Goal: Navigation & Orientation: Find specific page/section

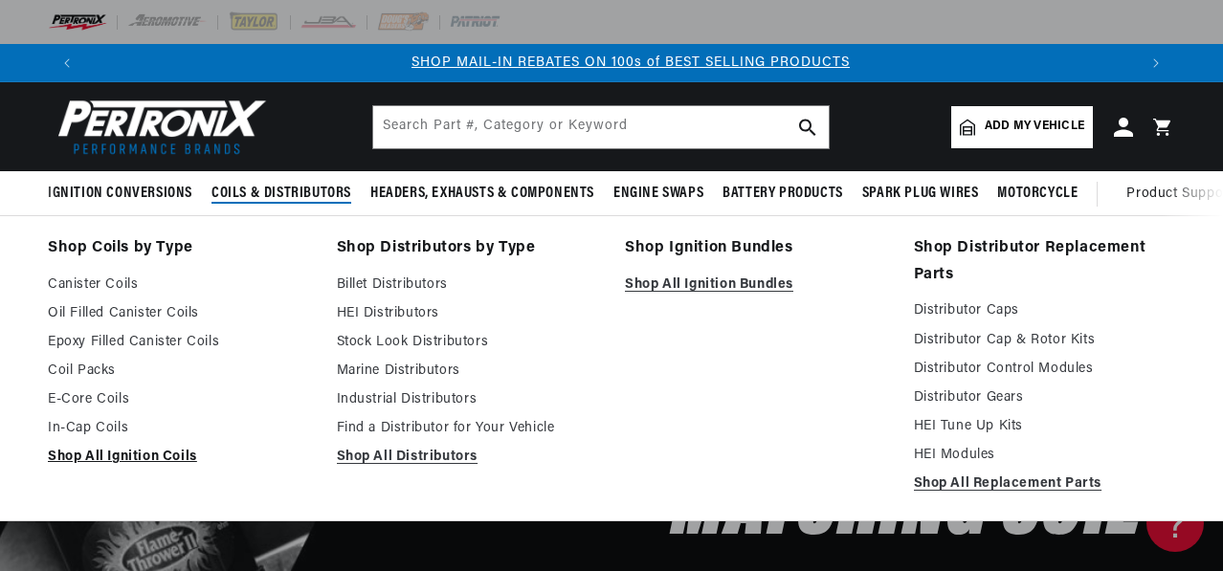
scroll to position [0, 1051]
click at [124, 284] on link "Canister Coils" at bounding box center [179, 285] width 262 height 23
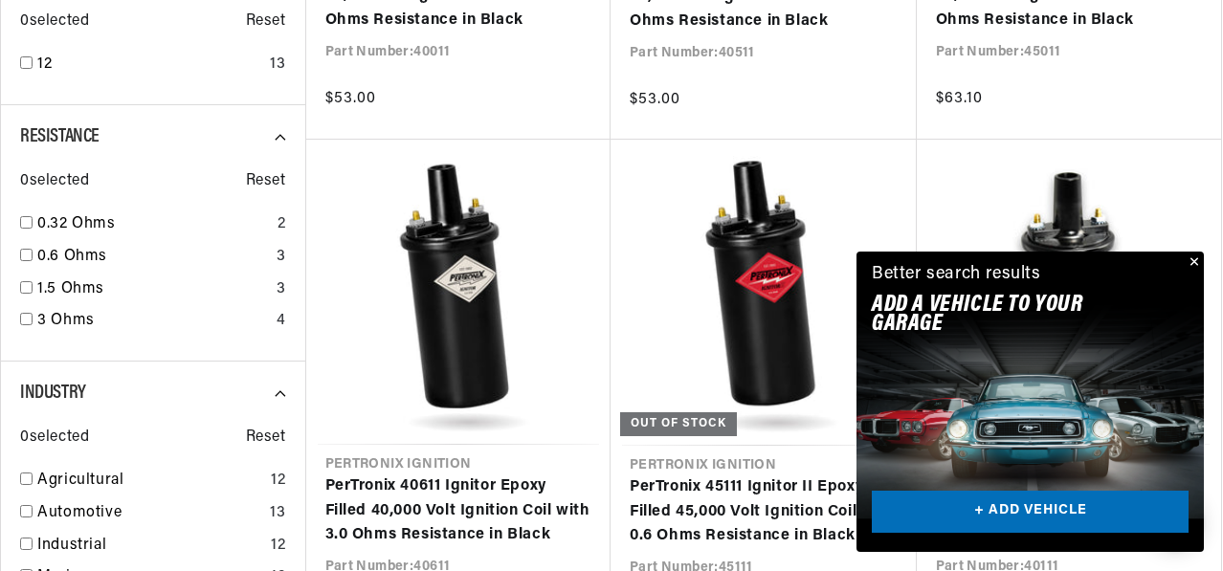
scroll to position [1148, 0]
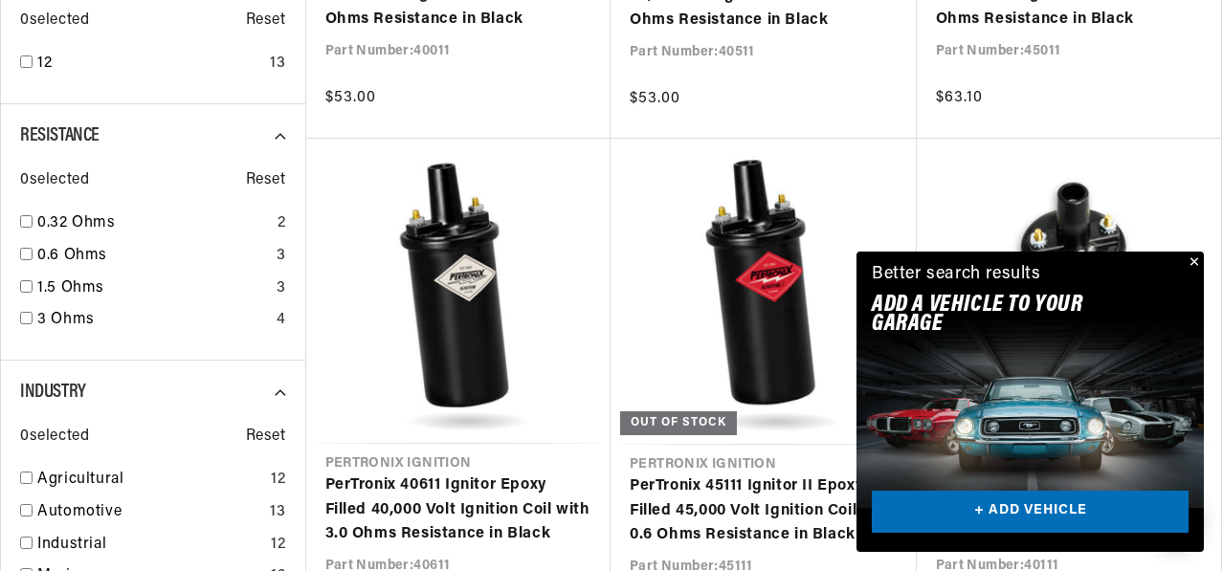
drag, startPoint x: 1198, startPoint y: 262, endPoint x: 1184, endPoint y: 229, distance: 36.4
click at [1198, 262] on button "Close" at bounding box center [1192, 263] width 23 height 23
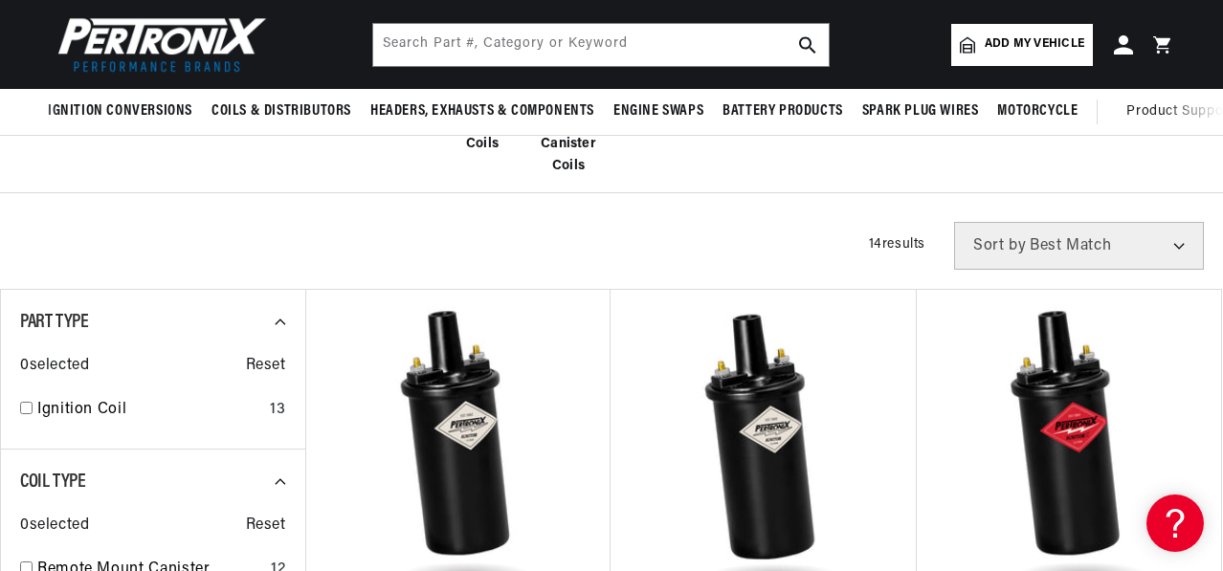
scroll to position [191, 0]
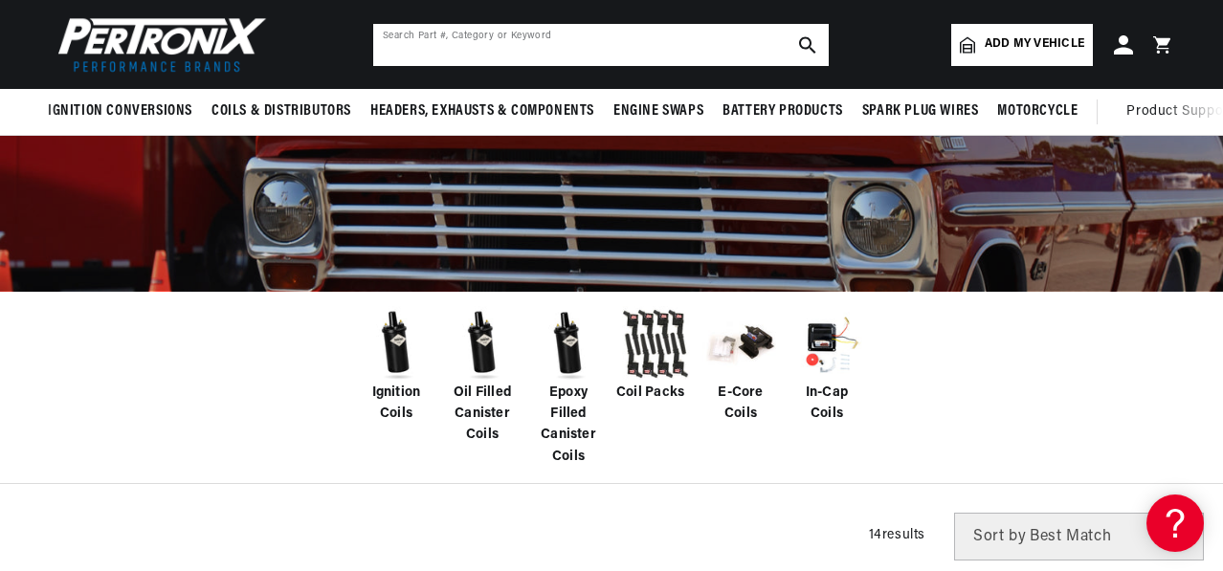
click at [571, 45] on input "text" at bounding box center [600, 45] width 455 height 42
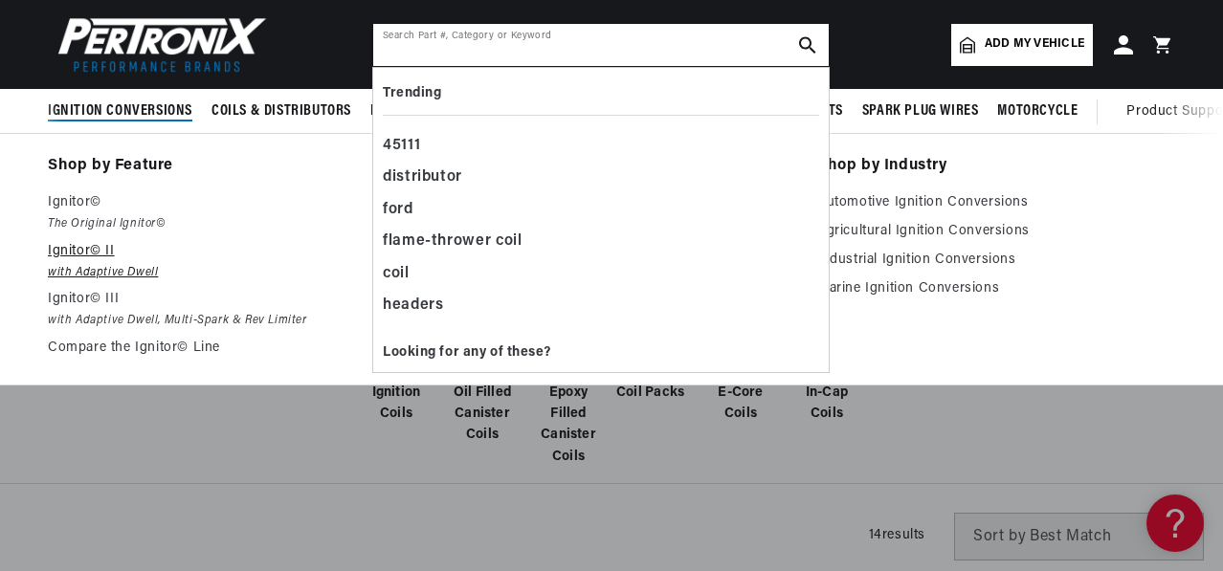
scroll to position [0, 2101]
click at [78, 260] on p "Ignitor© II" at bounding box center [227, 251] width 358 height 23
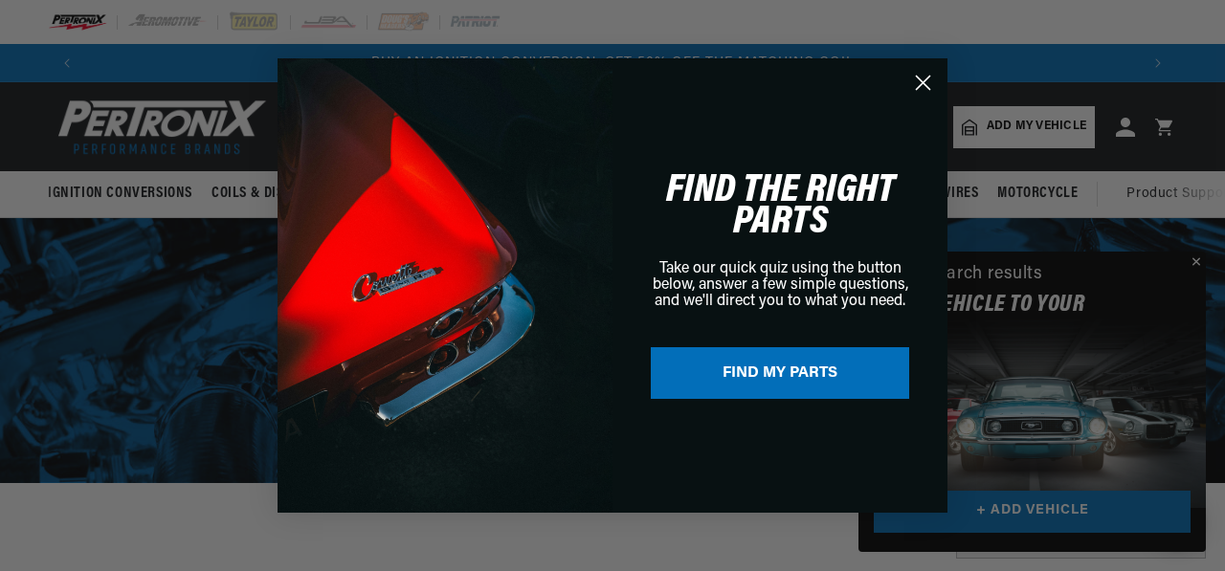
click at [1194, 259] on div "Close dialog FIND THE RIGHT PARTS Take our quick quiz using the button below, a…" at bounding box center [612, 285] width 1225 height 571
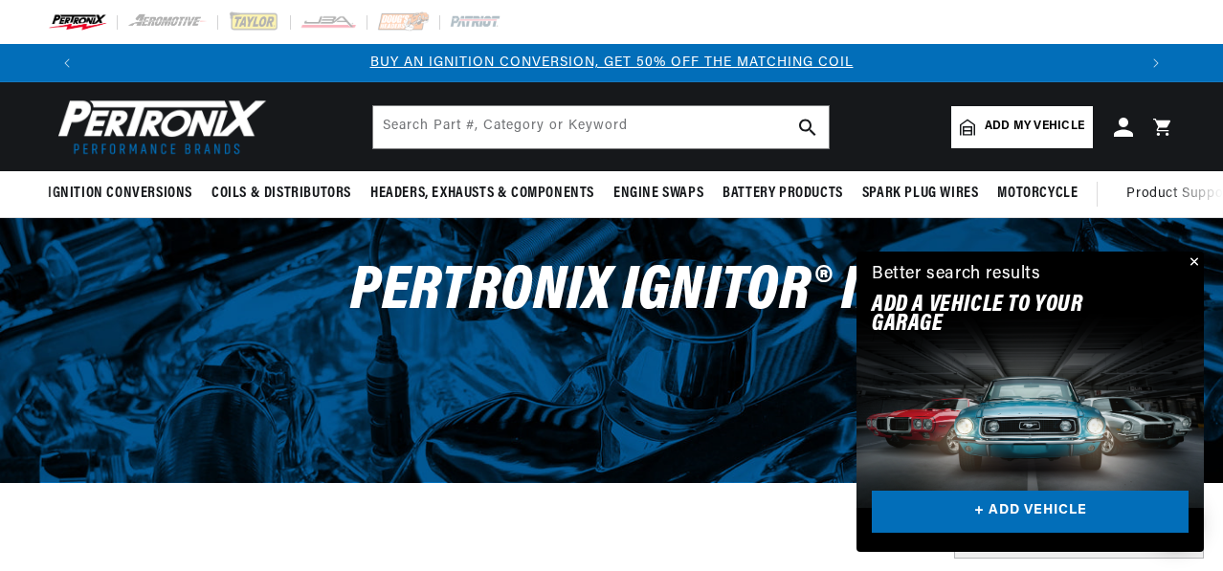
drag, startPoint x: 1189, startPoint y: 256, endPoint x: 1200, endPoint y: 264, distance: 13.0
click at [1190, 258] on button "Close" at bounding box center [1192, 263] width 23 height 23
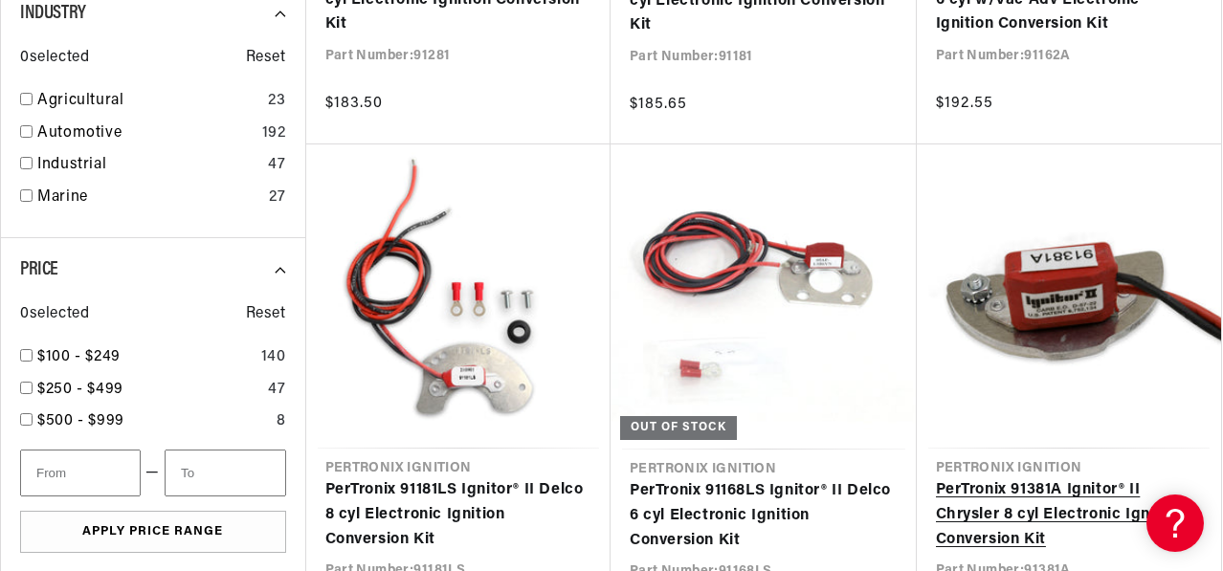
scroll to position [957, 0]
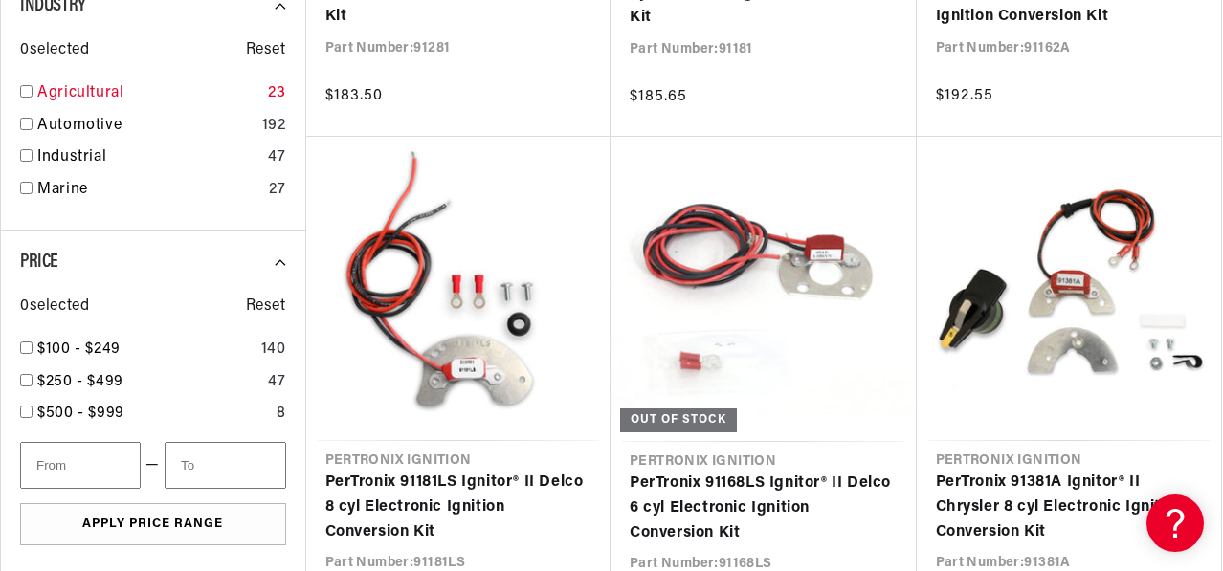
click at [97, 97] on link "Agricultural" at bounding box center [148, 93] width 223 height 25
checkbox input "true"
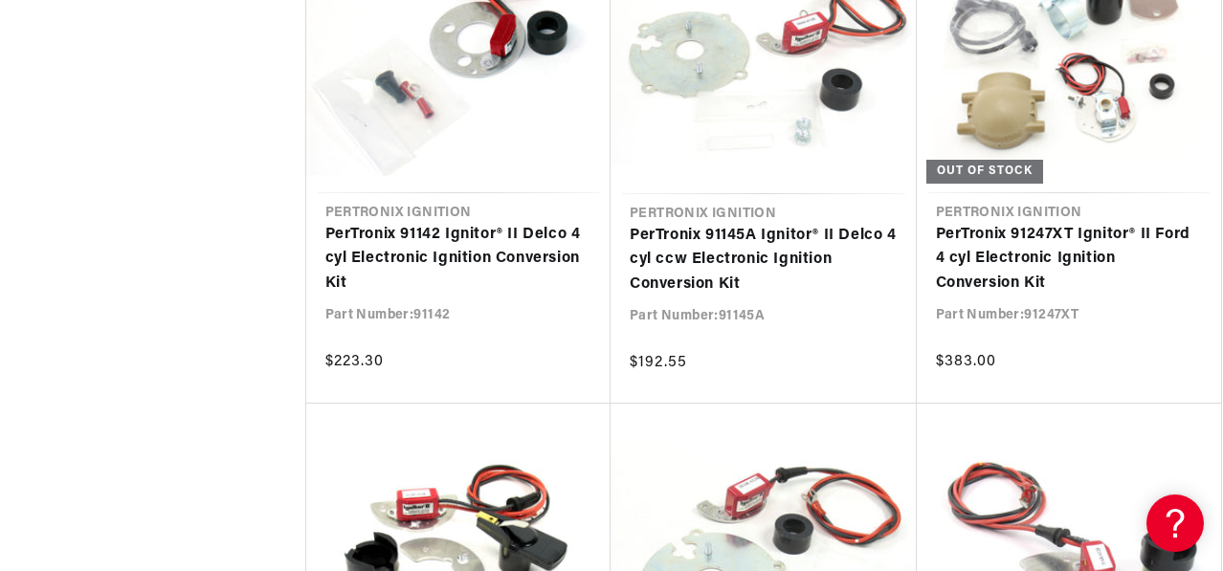
scroll to position [1722, 0]
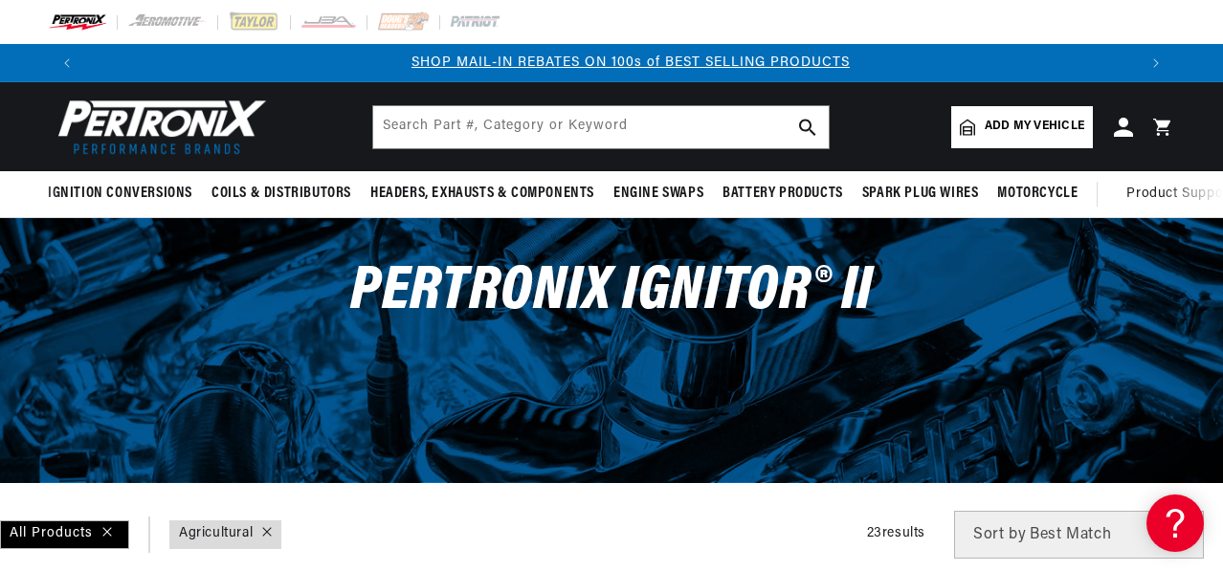
scroll to position [0, 1051]
